Goal: Book appointment/travel/reservation

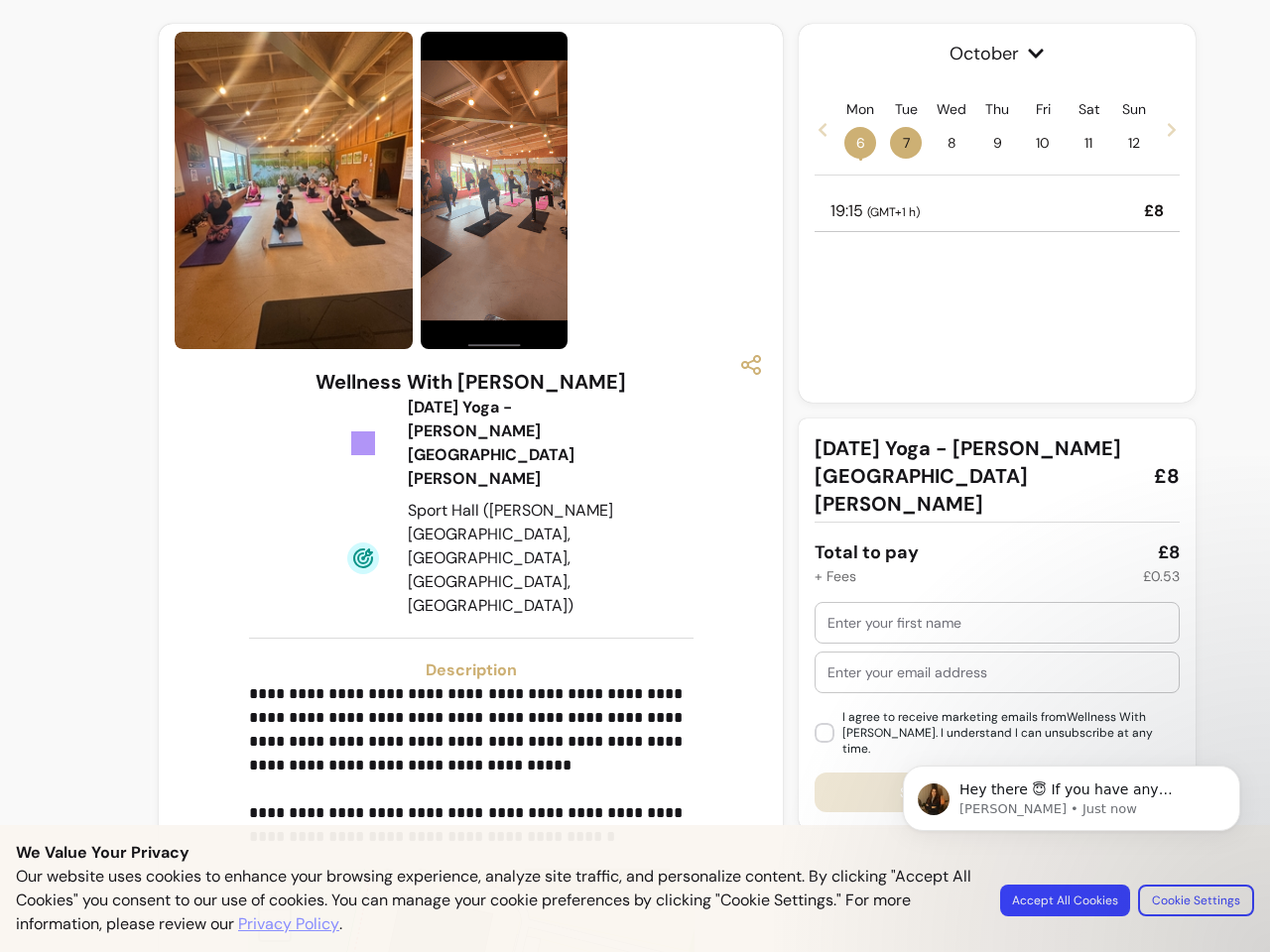
click at [464, 191] on img at bounding box center [494, 191] width 147 height 318
click at [741, 365] on icon "button" at bounding box center [751, 365] width 24 height 24
click at [464, 683] on p "**********" at bounding box center [468, 766] width 438 height 167
click at [269, 880] on span "+" at bounding box center [275, 894] width 13 height 29
click at [987, 54] on span "October" at bounding box center [997, 54] width 365 height 28
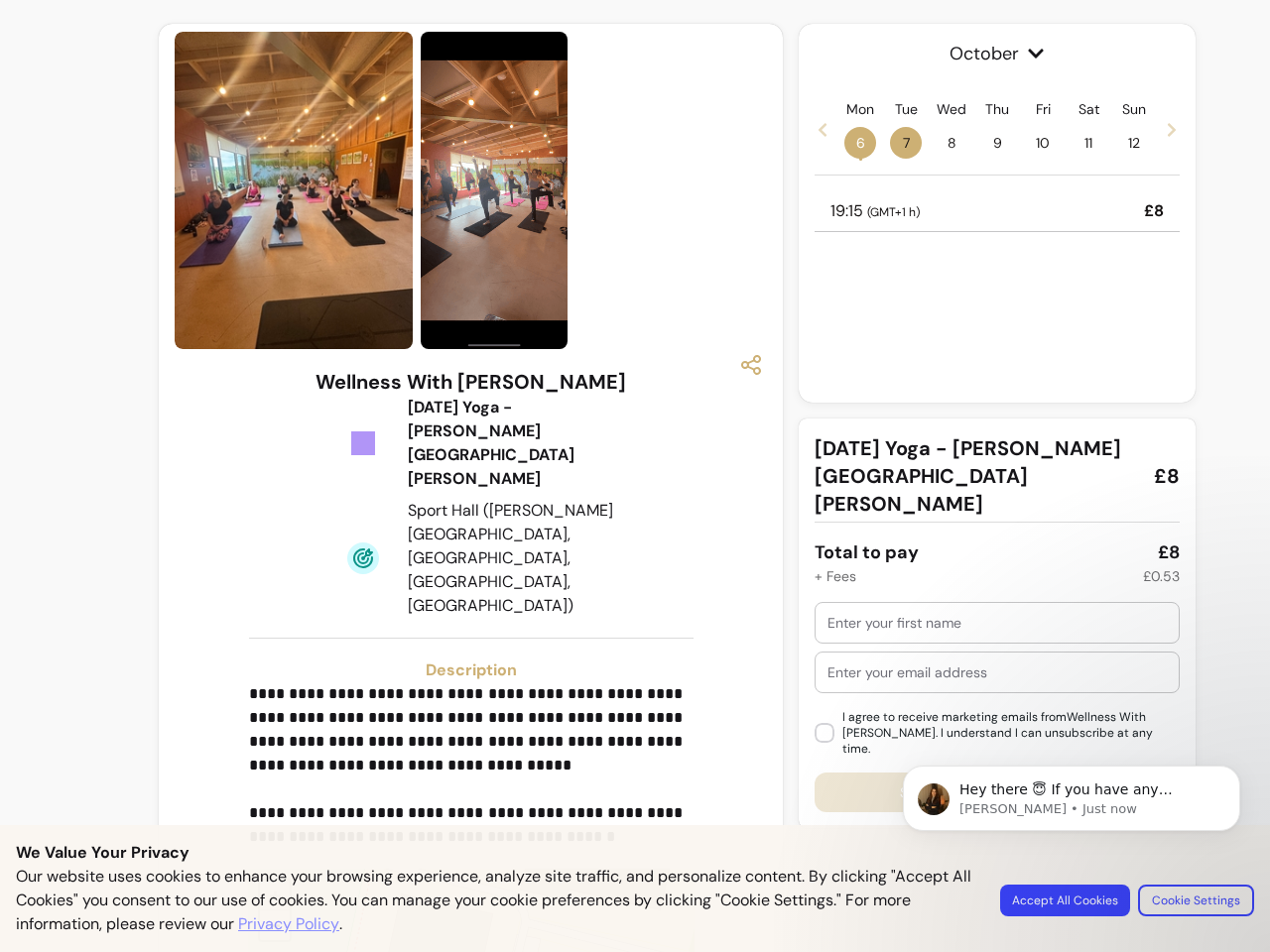
click at [815, 129] on icon at bounding box center [823, 130] width 16 height 16
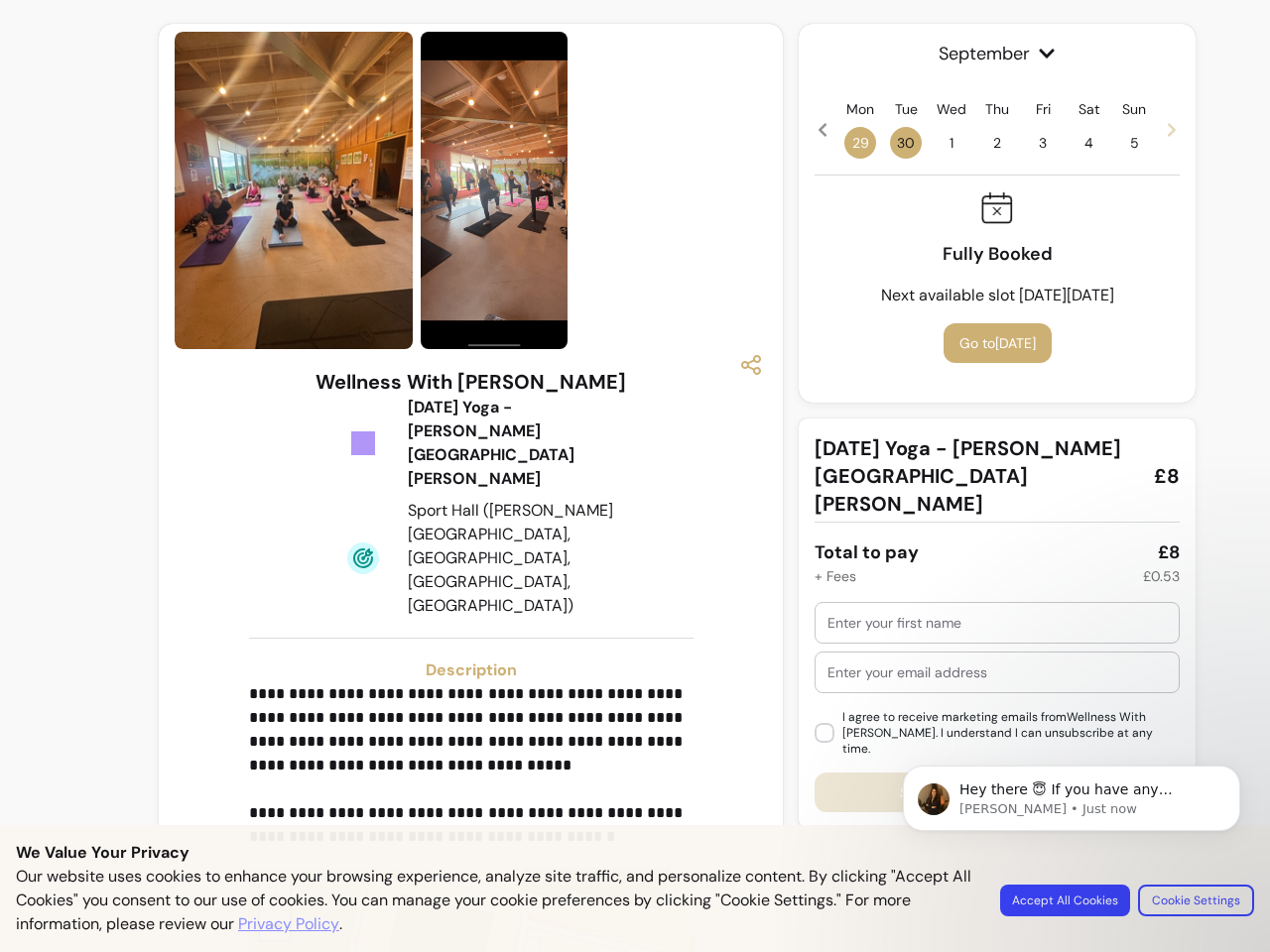
click at [850, 143] on span "29" at bounding box center [861, 143] width 32 height 32
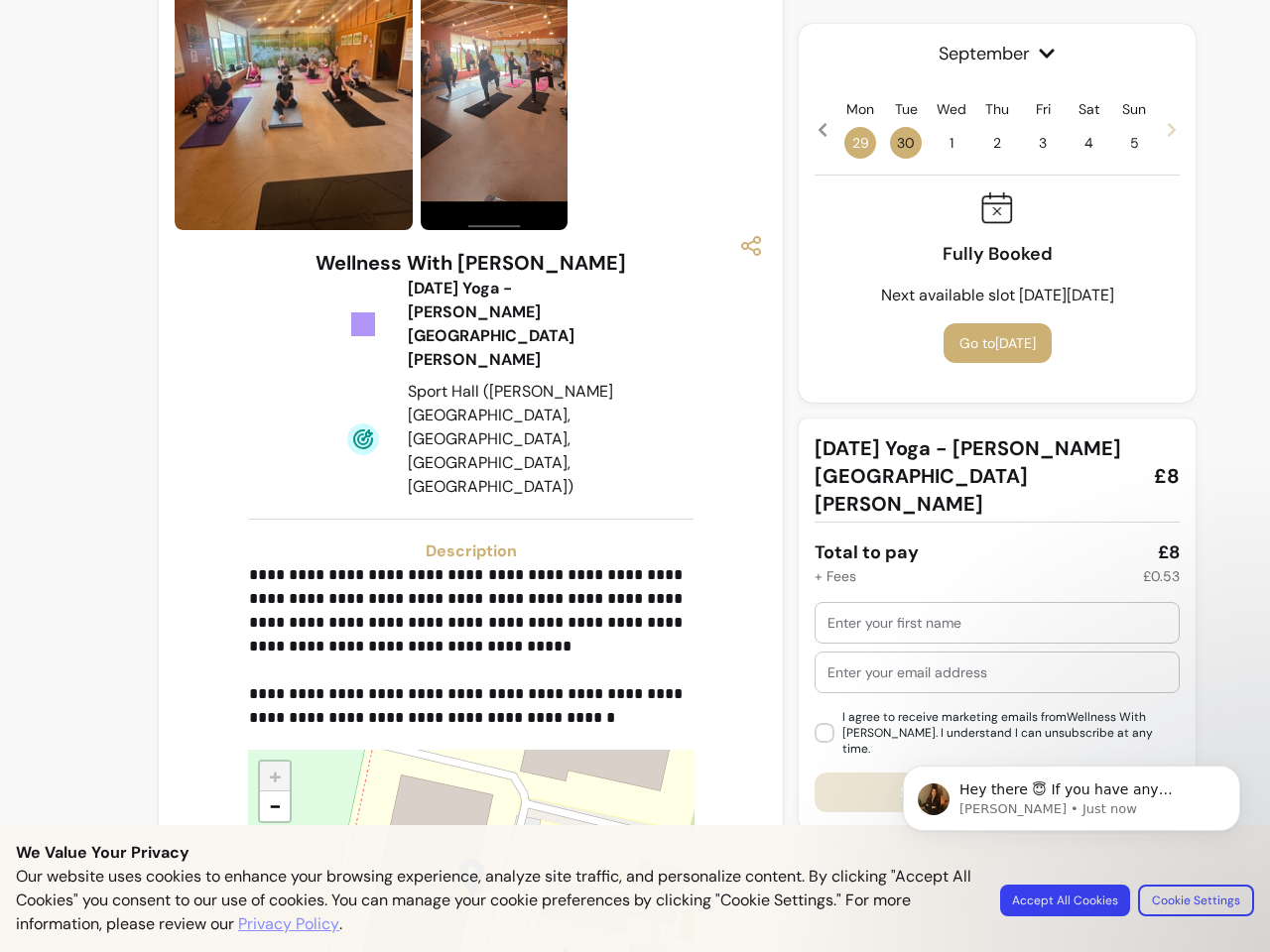
click at [895, 143] on span "30" at bounding box center [905, 143] width 32 height 32
click at [941, 143] on span "1" at bounding box center [951, 143] width 32 height 32
click at [987, 143] on span "2" at bounding box center [997, 143] width 32 height 32
